Goal: Information Seeking & Learning: Learn about a topic

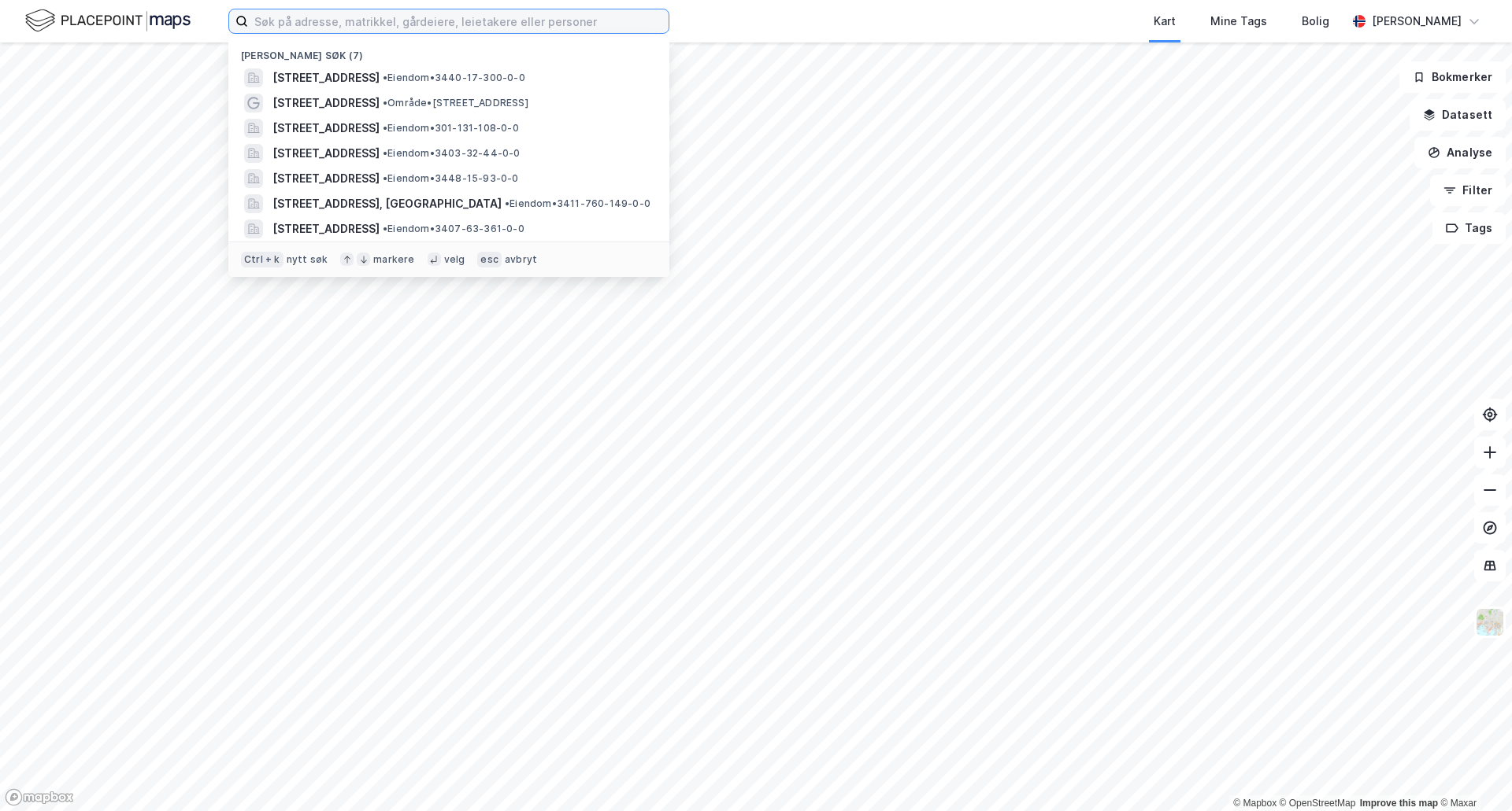
click at [439, 16] on input at bounding box center [458, 21] width 421 height 24
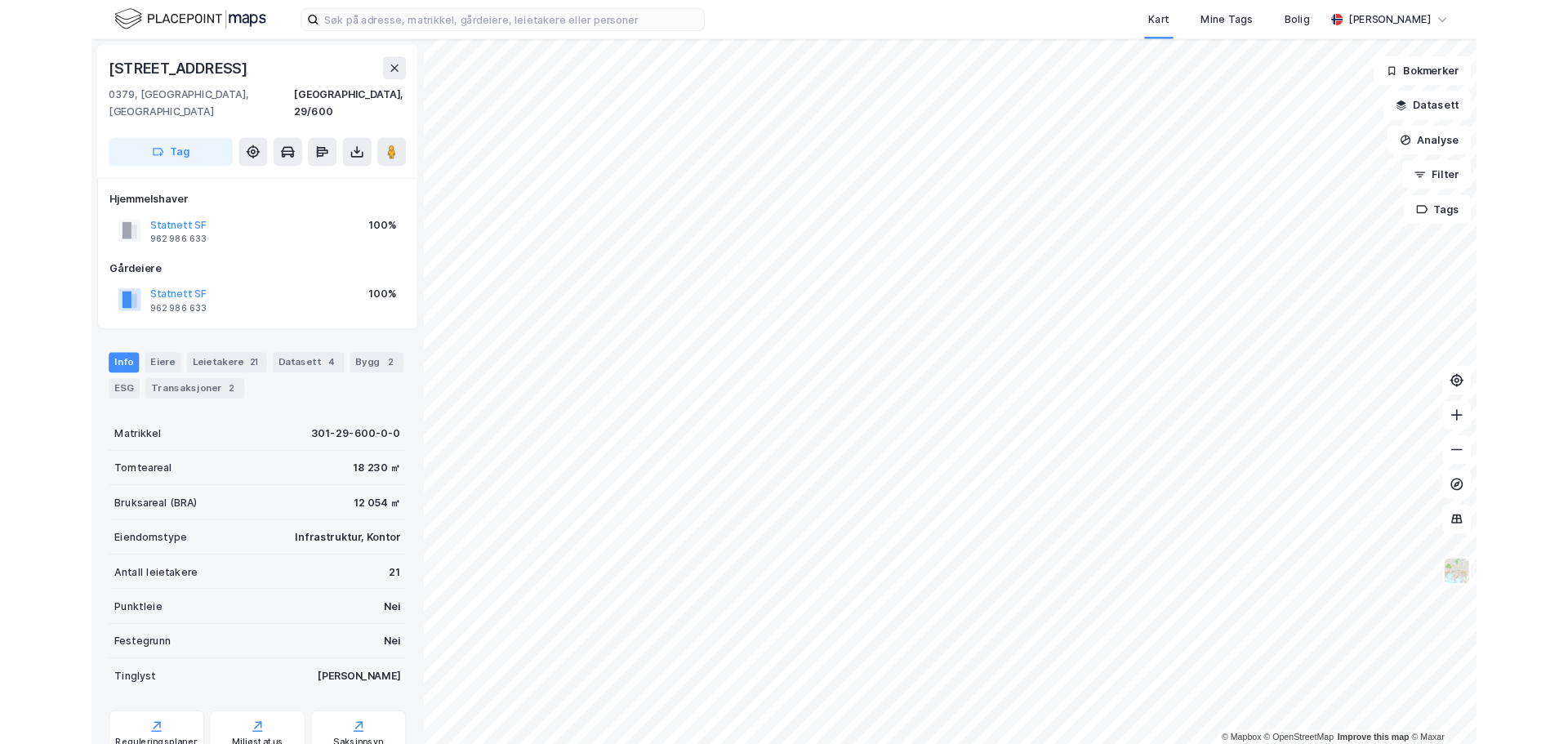
scroll to position [47, 0]
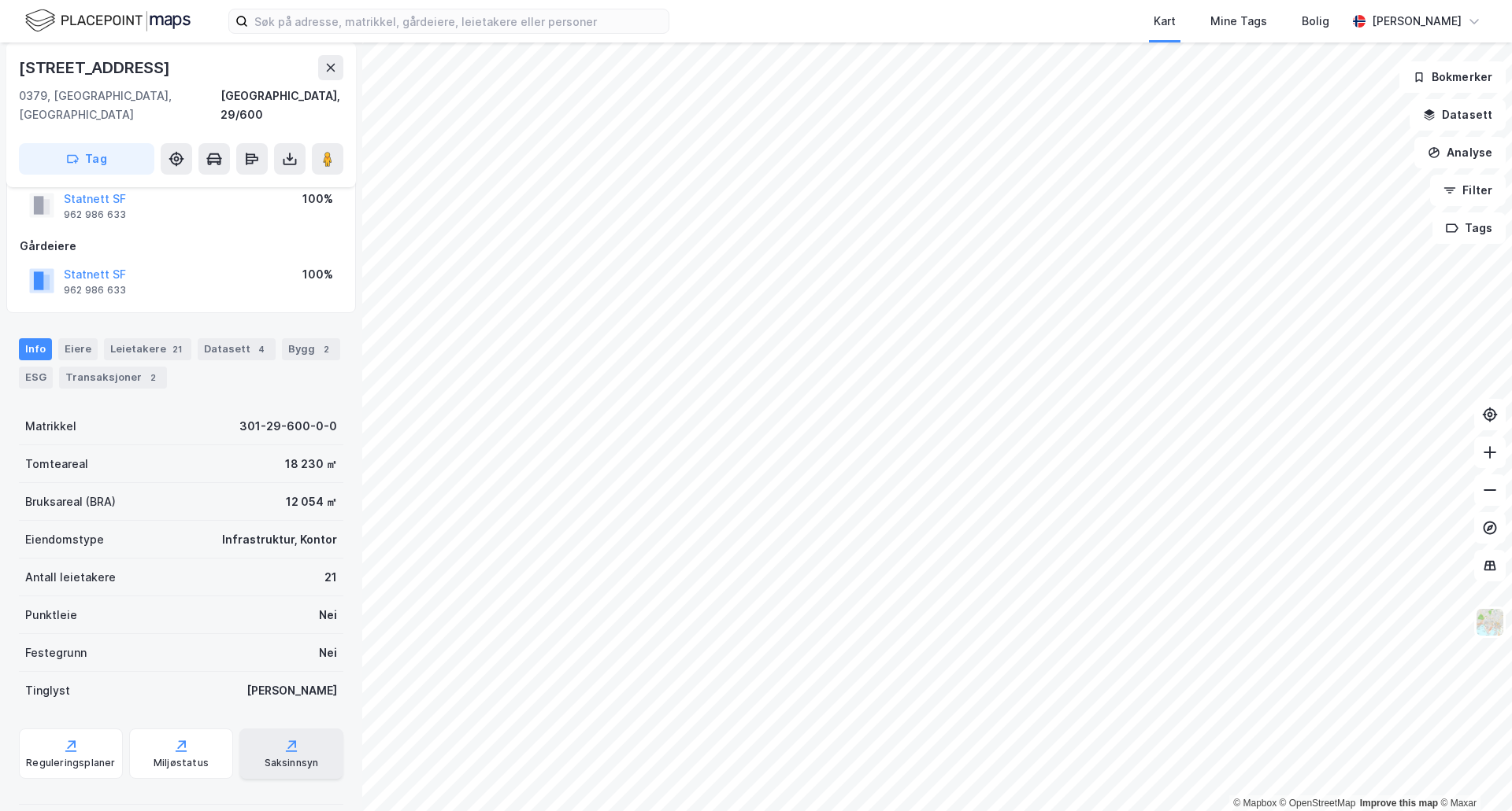
click at [280, 757] on div "Saksinnsyn" at bounding box center [291, 763] width 54 height 12
click at [76, 738] on icon at bounding box center [71, 746] width 16 height 16
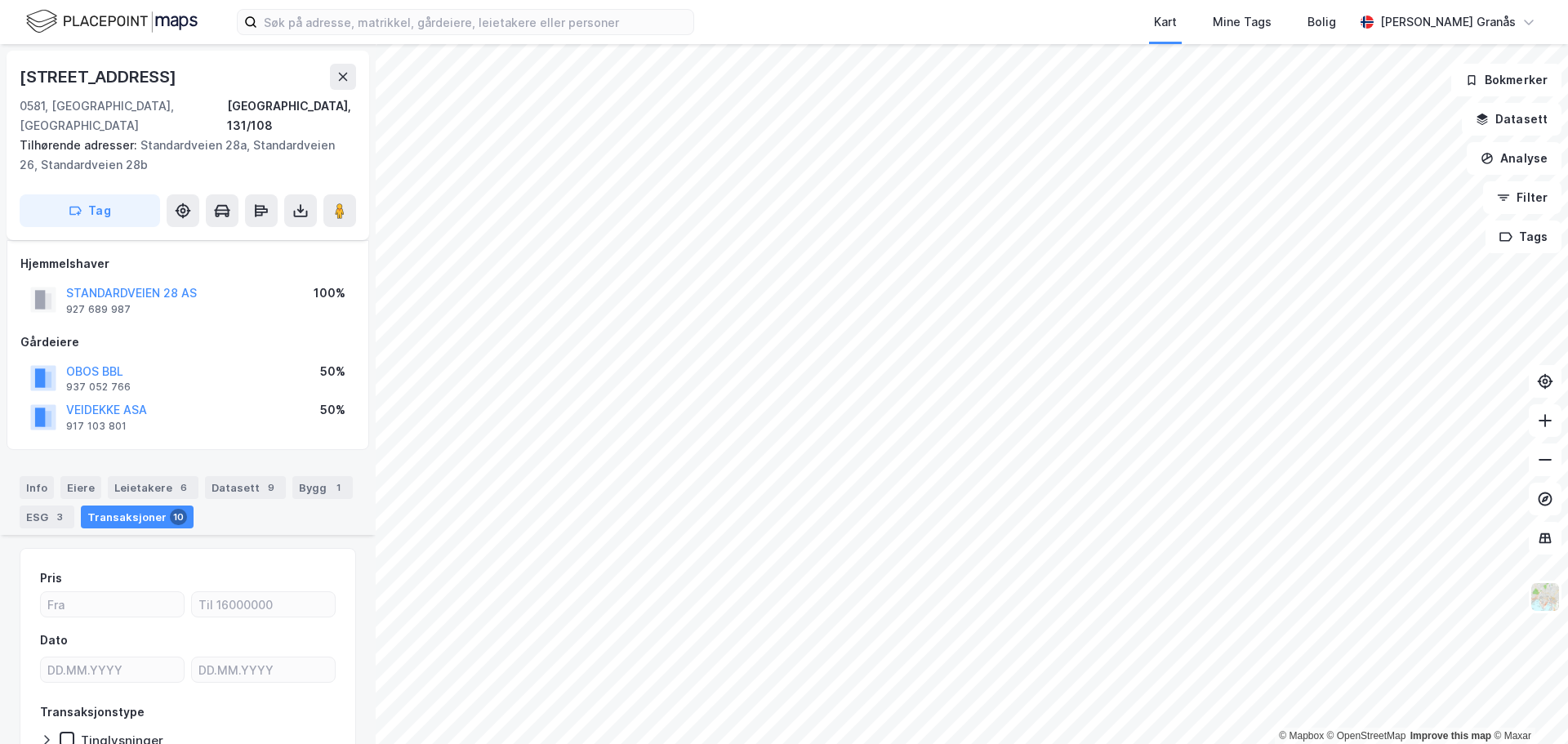
scroll to position [572, 0]
